Goal: Task Accomplishment & Management: Manage account settings

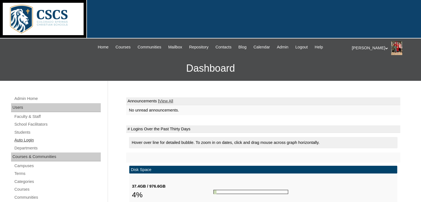
click at [27, 140] on link "Auto Login" at bounding box center [57, 140] width 87 height 7
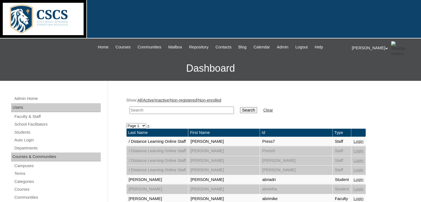
click at [160, 111] on input "text" at bounding box center [182, 110] width 104 height 7
type input "kinley"
click at [240, 107] on input "Search" at bounding box center [248, 110] width 17 height 6
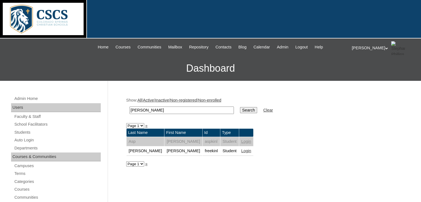
click at [242, 149] on link "Login" at bounding box center [247, 151] width 10 height 4
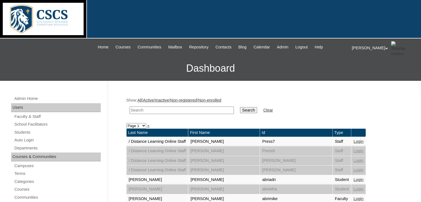
drag, startPoint x: 285, startPoint y: 46, endPoint x: 145, endPoint y: 107, distance: 152.6
click at [145, 107] on input "text" at bounding box center [182, 110] width 104 height 7
type input "rien"
click at [240, 107] on input "Search" at bounding box center [248, 110] width 17 height 6
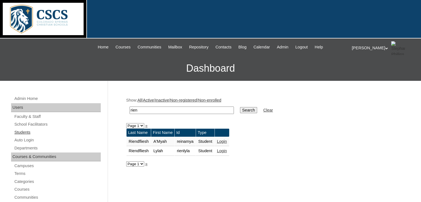
click at [29, 132] on link "Students" at bounding box center [57, 132] width 87 height 7
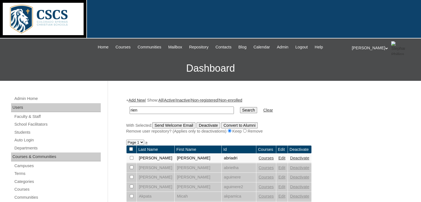
type input "rien"
click at [240, 107] on input "Search" at bounding box center [248, 110] width 17 height 6
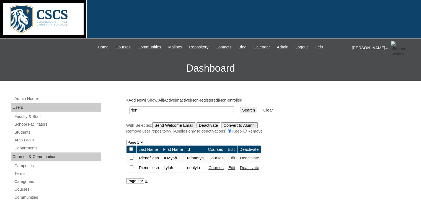
click at [238, 159] on td "Edit" at bounding box center [231, 158] width 11 height 9
click at [235, 158] on link "Edit" at bounding box center [232, 158] width 7 height 4
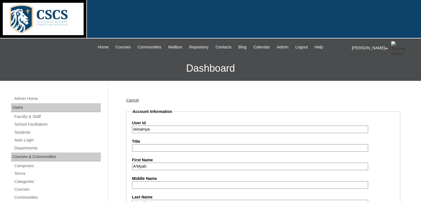
click at [138, 129] on input "reinamya" at bounding box center [250, 129] width 236 height 7
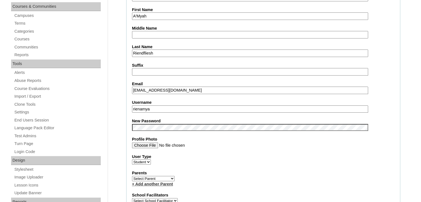
scroll to position [151, 0]
type input "rienamya"
click at [278, 149] on fieldset "Account Information User Id rienamya Title First Name A'Myah Middle Name Last N…" at bounding box center [263, 180] width 274 height 444
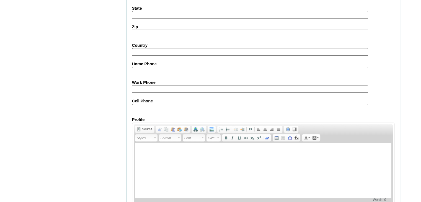
scroll to position [648, 0]
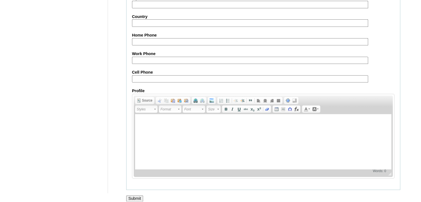
click at [132, 196] on input "Submit" at bounding box center [134, 199] width 17 height 6
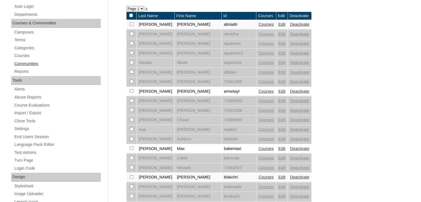
scroll to position [135, 0]
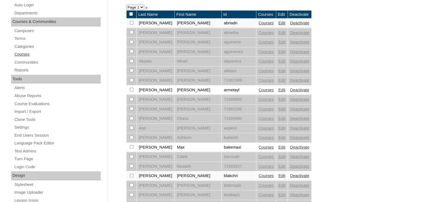
click at [19, 54] on link "Courses" at bounding box center [57, 54] width 87 height 7
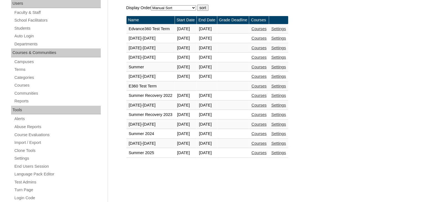
scroll to position [104, 0]
click at [267, 142] on link "Courses" at bounding box center [259, 143] width 15 height 4
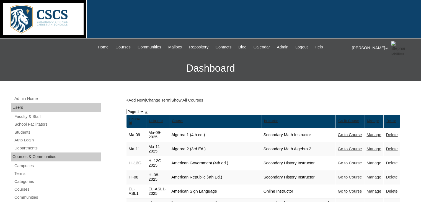
click at [203, 99] on link "Show All Courses" at bounding box center [187, 100] width 32 height 4
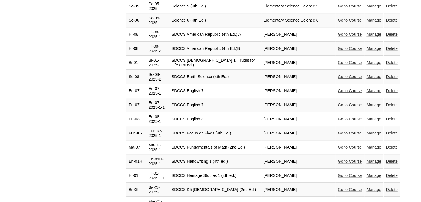
scroll to position [2577, 0]
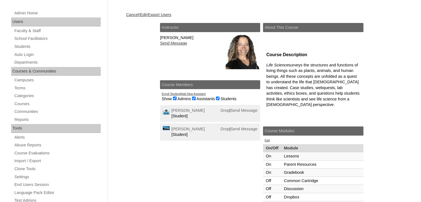
scroll to position [93, 0]
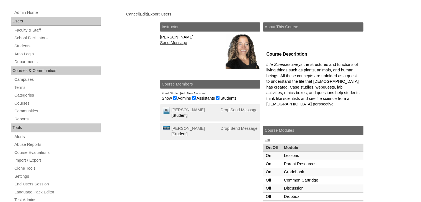
click at [192, 92] on link "Add New Assistant" at bounding box center [193, 93] width 25 height 3
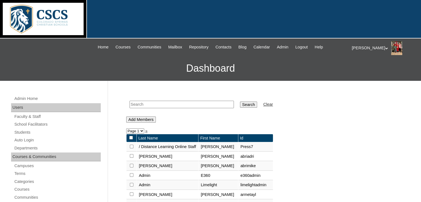
click at [165, 106] on input "text" at bounding box center [182, 104] width 104 height 7
type input "emilee"
click at [240, 105] on input "Search" at bounding box center [248, 105] width 17 height 6
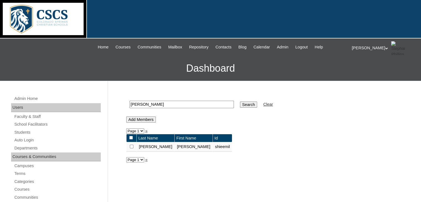
click at [131, 147] on input "checkbox" at bounding box center [132, 147] width 4 height 4
checkbox input "true"
click at [141, 118] on input "Add Members" at bounding box center [141, 120] width 30 height 6
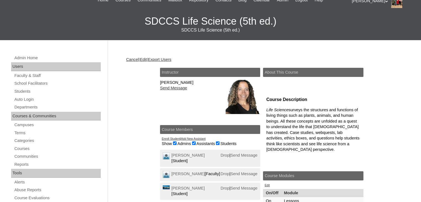
scroll to position [51, 0]
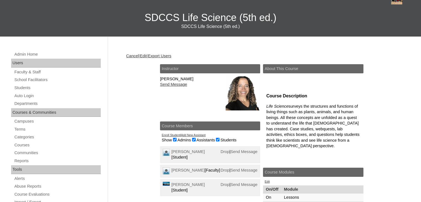
click at [193, 134] on link "Add New Assistant" at bounding box center [193, 135] width 25 height 3
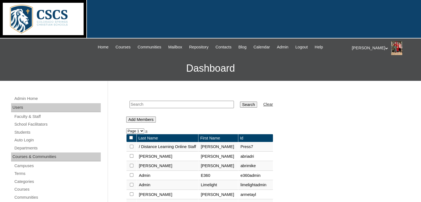
click at [178, 103] on input "text" at bounding box center [182, 104] width 104 height 7
type input "snow"
click at [240, 102] on input "Search" at bounding box center [248, 105] width 17 height 6
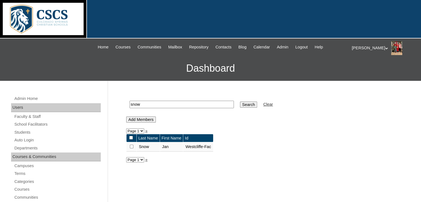
click at [132, 147] on input "checkbox" at bounding box center [132, 147] width 4 height 4
checkbox input "true"
click at [240, 105] on input "Search" at bounding box center [248, 105] width 17 height 6
click at [130, 147] on input "checkbox" at bounding box center [132, 147] width 4 height 4
checkbox input "true"
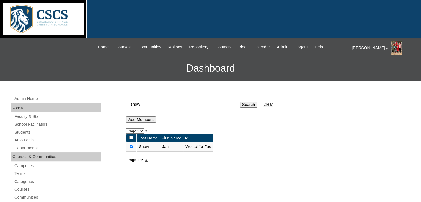
click at [136, 120] on input "Add Members" at bounding box center [141, 120] width 30 height 6
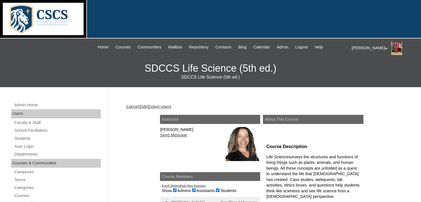
scroll to position [54, 0]
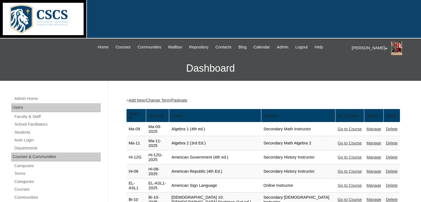
scroll to position [2577, 0]
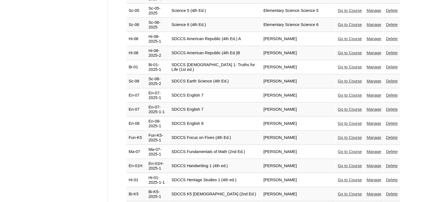
drag, startPoint x: 208, startPoint y: 86, endPoint x: 109, endPoint y: 92, distance: 99.1
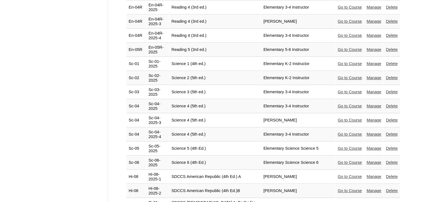
scroll to position [2438, 0]
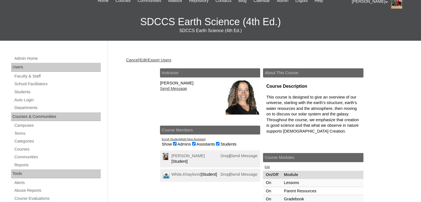
scroll to position [48, 0]
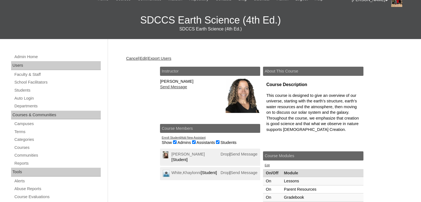
click at [202, 138] on link "Add New Assistant" at bounding box center [193, 137] width 25 height 3
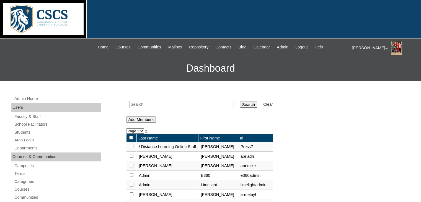
click at [160, 103] on input "text" at bounding box center [182, 104] width 104 height 7
type input "[PERSON_NAME]"
click at [240, 104] on input "Search" at bounding box center [248, 105] width 17 height 6
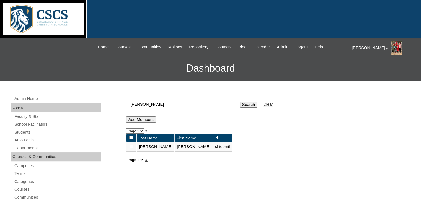
click at [131, 145] on input "checkbox" at bounding box center [132, 147] width 4 height 4
checkbox input "true"
click at [142, 119] on input "Add Members" at bounding box center [141, 120] width 30 height 6
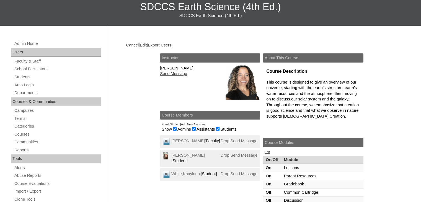
scroll to position [61, 0]
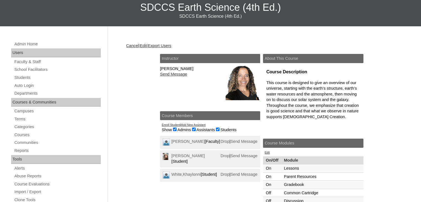
click at [198, 123] on link "Add New Assistant" at bounding box center [193, 124] width 25 height 3
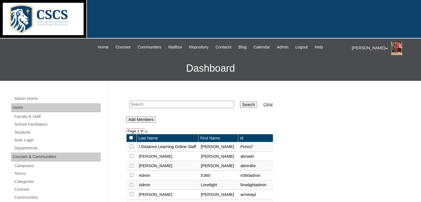
scroll to position [18, 0]
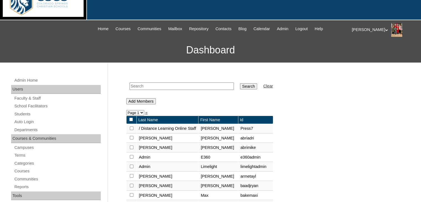
click at [168, 86] on input "text" at bounding box center [182, 86] width 104 height 7
type input "snow"
click at [240, 83] on input "Search" at bounding box center [248, 86] width 17 height 6
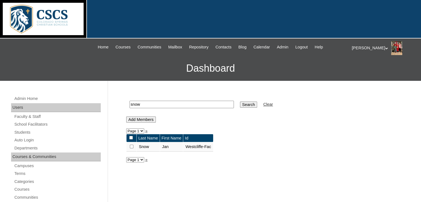
click at [130, 146] on input "checkbox" at bounding box center [132, 147] width 4 height 4
checkbox input "true"
click at [140, 120] on input "Add Members" at bounding box center [141, 120] width 30 height 6
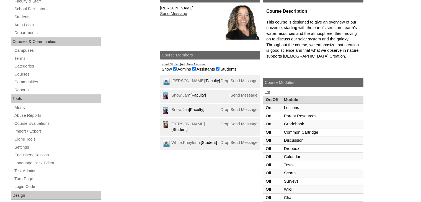
scroll to position [124, 0]
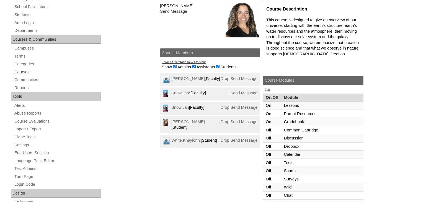
click at [28, 70] on link "Courses" at bounding box center [57, 72] width 87 height 7
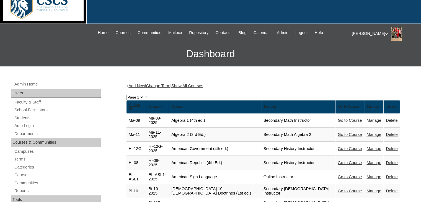
scroll to position [14, 0]
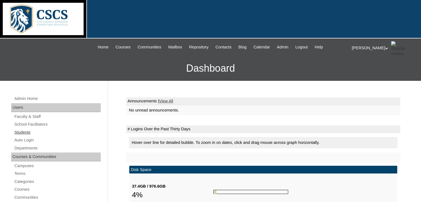
click at [21, 132] on link "Students" at bounding box center [57, 132] width 87 height 7
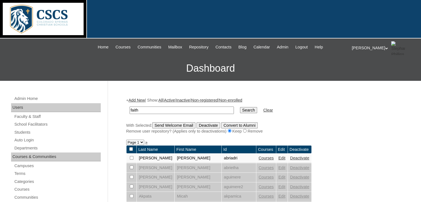
type input "faith"
click at [240, 107] on input "Search" at bounding box center [248, 110] width 17 height 6
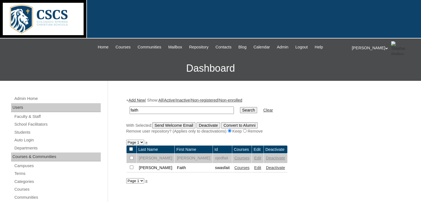
click at [235, 167] on link "Courses" at bounding box center [242, 168] width 15 height 4
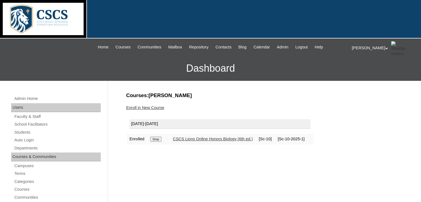
click at [370, 49] on div "[PERSON_NAME] My Profile My Settings Logout" at bounding box center [384, 48] width 64 height 14
click at [360, 68] on span "Logout" at bounding box center [362, 69] width 11 height 4
